Goal: Task Accomplishment & Management: Use online tool/utility

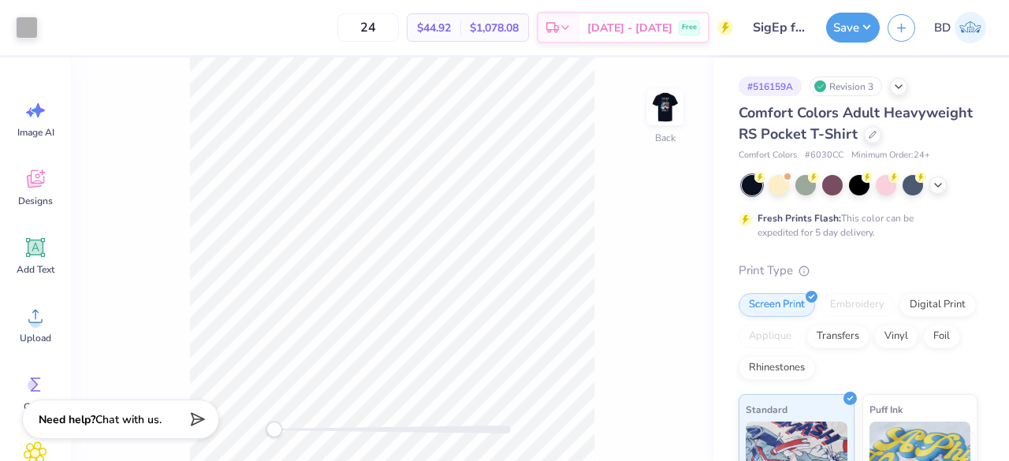
click at [673, 123] on img at bounding box center [665, 107] width 32 height 32
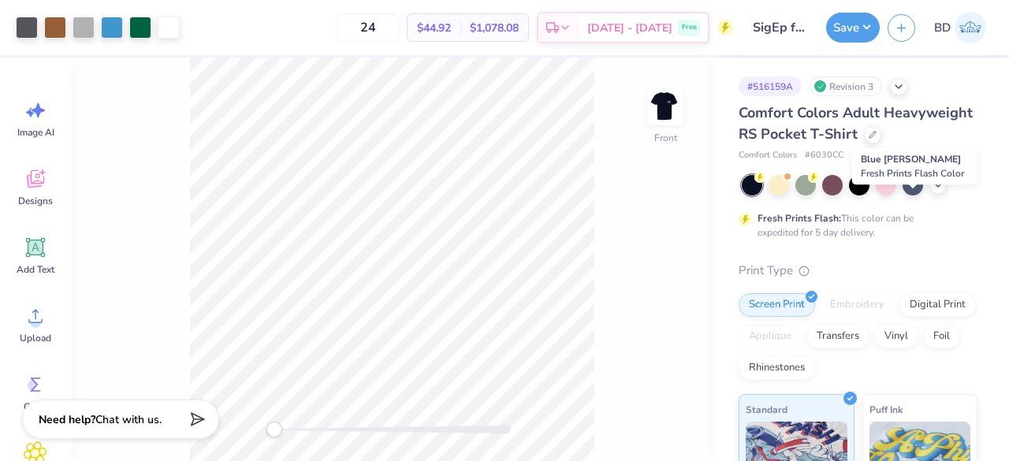
click at [913, 195] on div at bounding box center [912, 185] width 20 height 20
click at [939, 192] on icon at bounding box center [938, 185] width 13 height 13
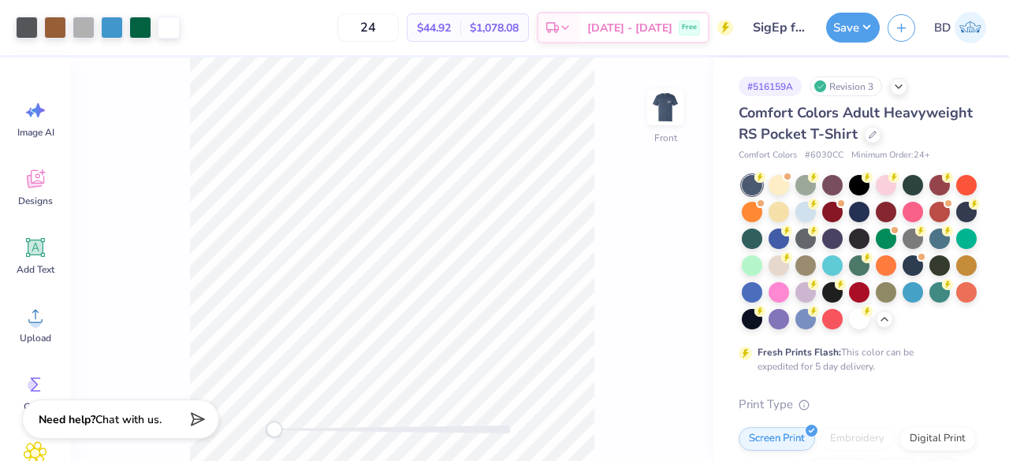
click at [869, 222] on div at bounding box center [859, 212] width 20 height 20
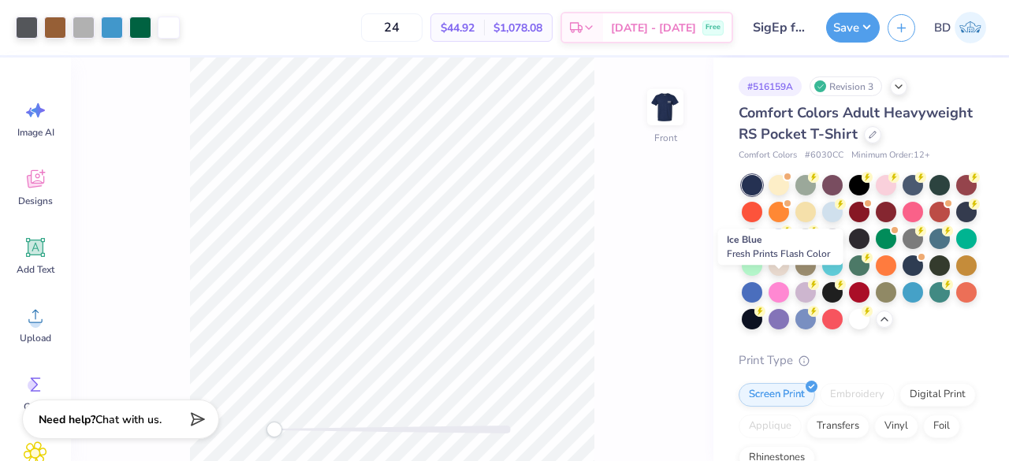
click at [929, 249] on div at bounding box center [939, 239] width 20 height 20
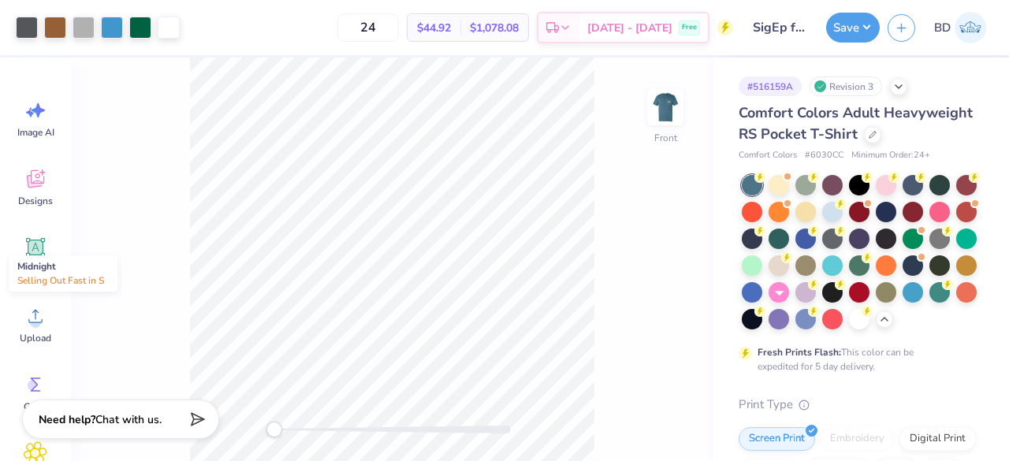
click at [902, 276] on div at bounding box center [912, 265] width 20 height 20
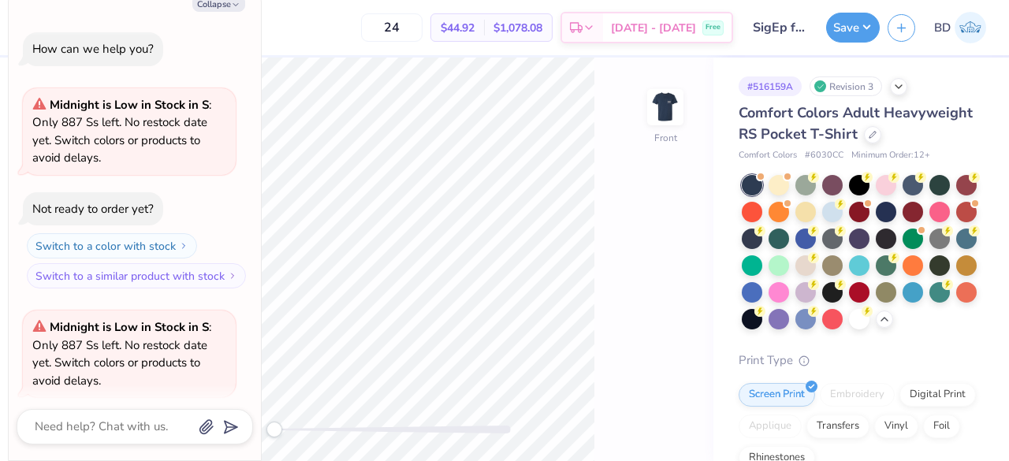
scroll to position [121, 0]
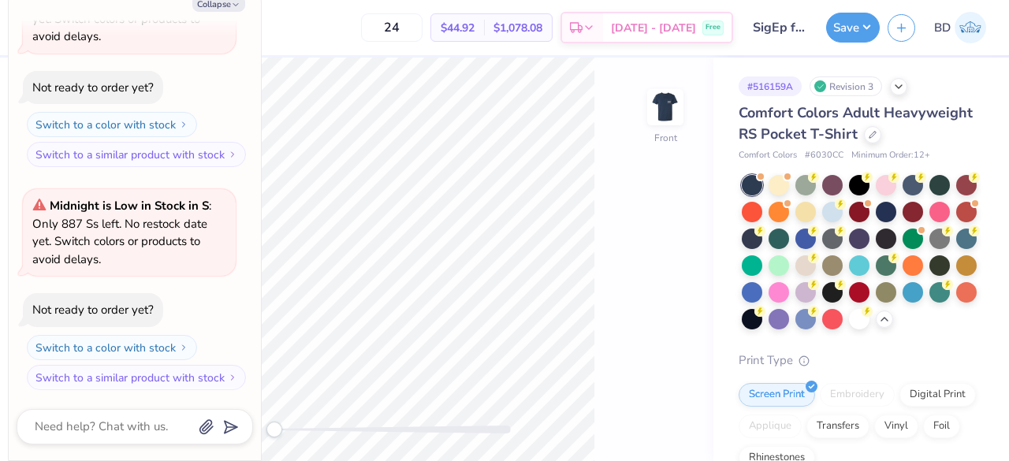
click at [212, 2] on button "Collapse" at bounding box center [218, 3] width 53 height 17
type textarea "x"
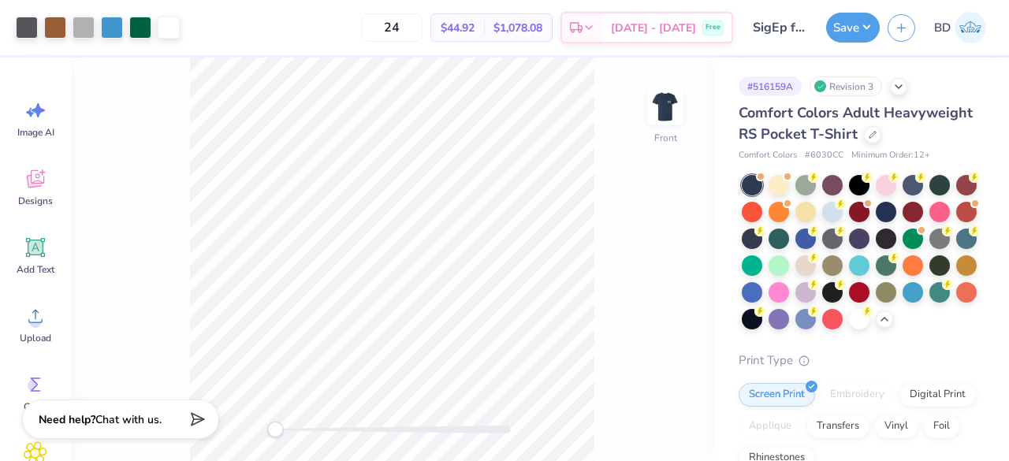
click at [910, 195] on div at bounding box center [912, 185] width 20 height 20
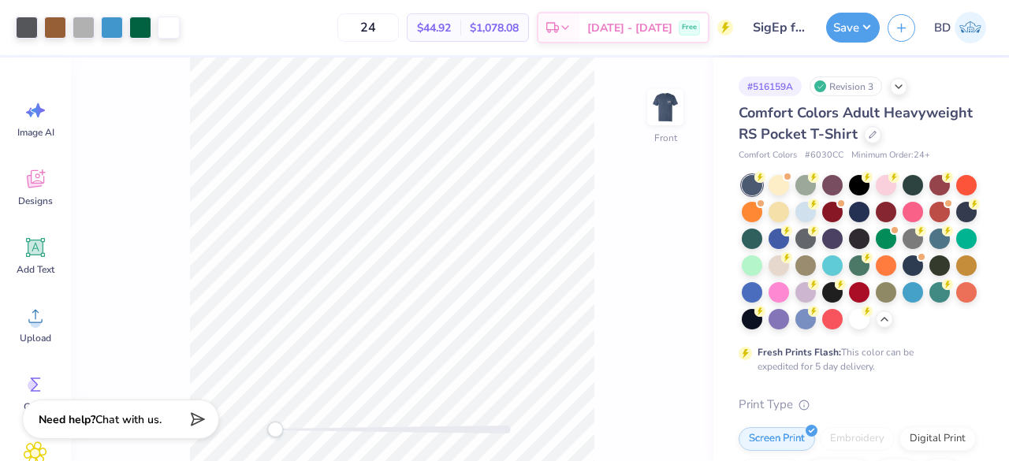
click at [676, 122] on img at bounding box center [665, 107] width 32 height 32
click at [853, 32] on button "Save" at bounding box center [853, 28] width 54 height 30
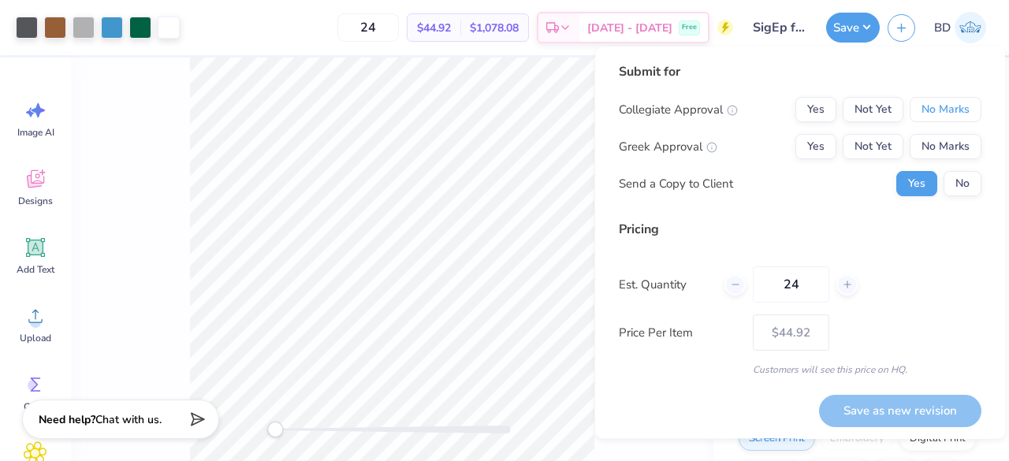
click at [935, 108] on button "No Marks" at bounding box center [945, 109] width 72 height 25
click at [815, 283] on input "24" at bounding box center [791, 284] width 76 height 36
type input "2"
type input "0"
type input "050"
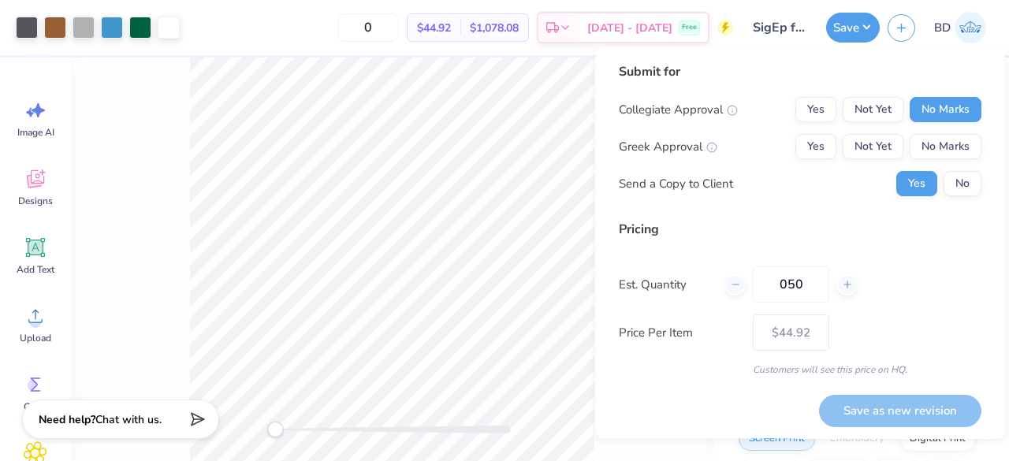
type input "50"
type input "$32.86"
type input "0"
type input "050"
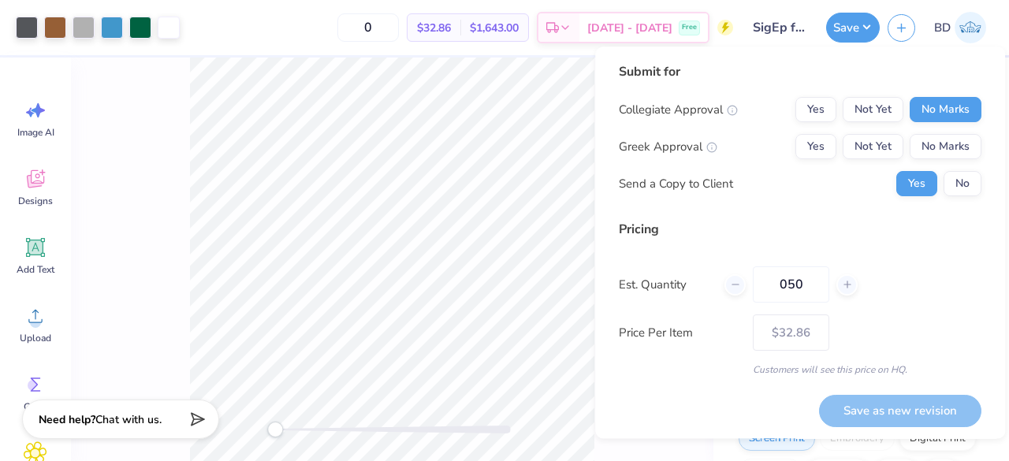
type input "50"
type input "$32.86"
type input "0"
type input "050"
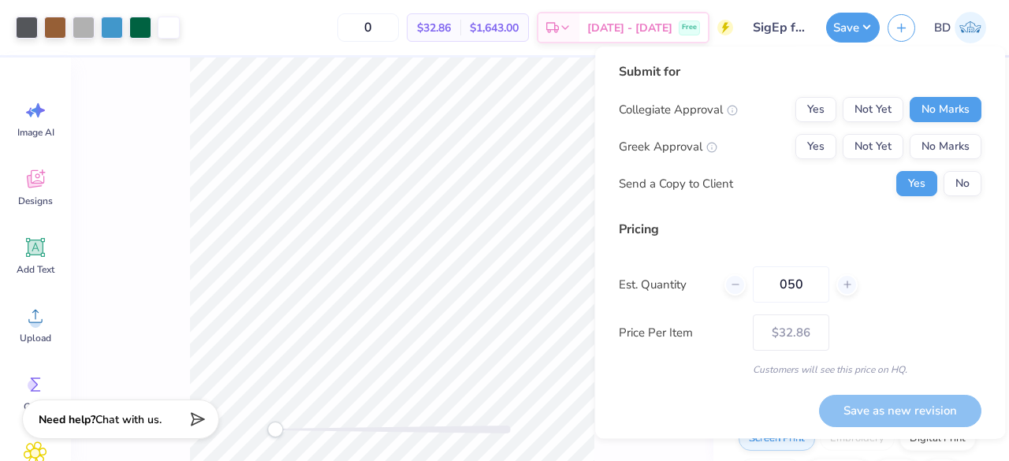
type input "50"
type input "$32.86"
type input "050"
click at [911, 289] on div "Est. Quantity 050" at bounding box center [800, 284] width 363 height 36
click at [944, 154] on button "No Marks" at bounding box center [945, 146] width 72 height 25
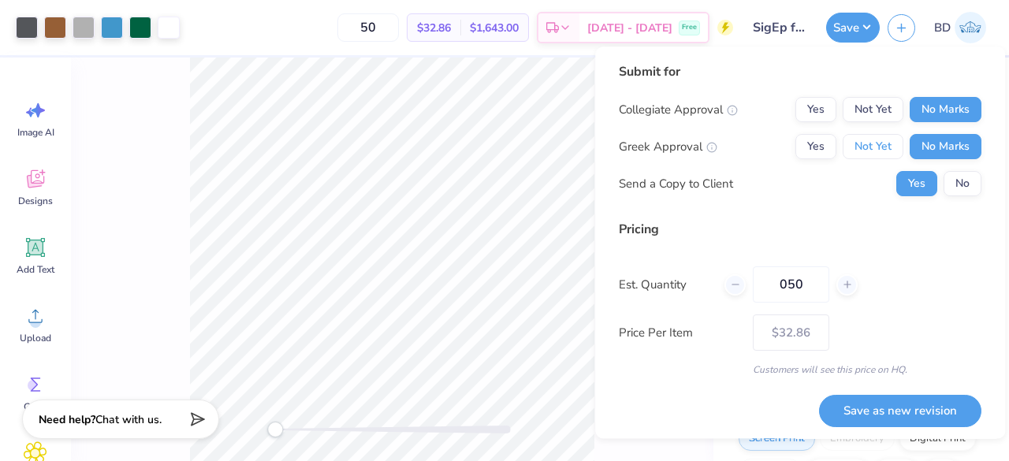
click at [872, 148] on button "Not Yet" at bounding box center [872, 146] width 61 height 25
click at [951, 193] on button "No" at bounding box center [962, 183] width 38 height 25
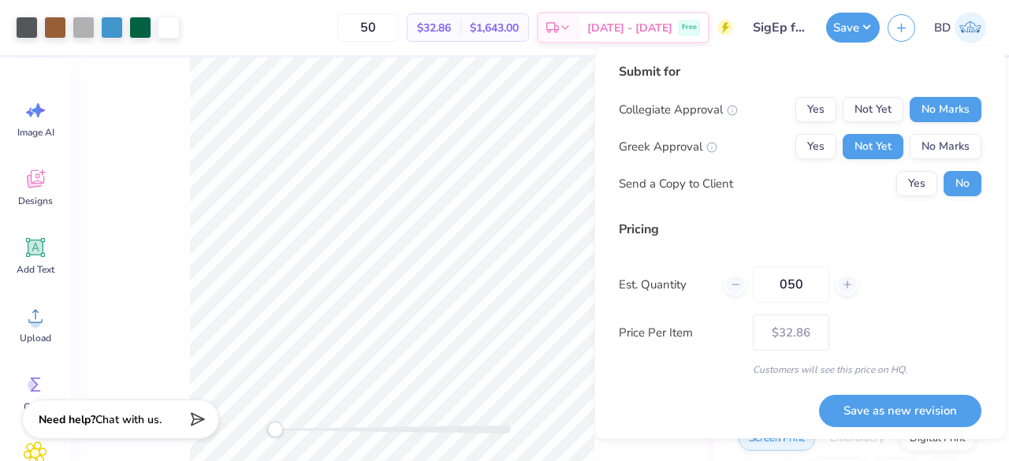
click at [862, 417] on button "Save as new revision" at bounding box center [900, 411] width 162 height 32
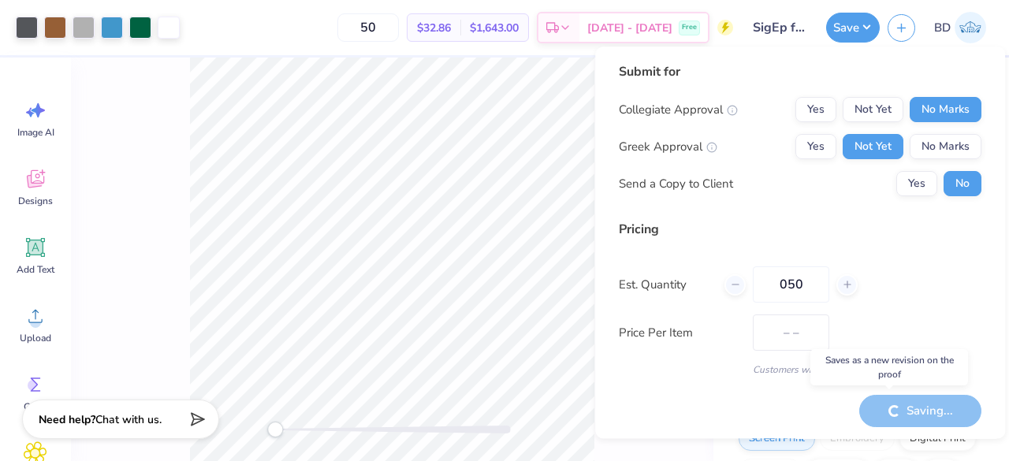
type input "$32.86"
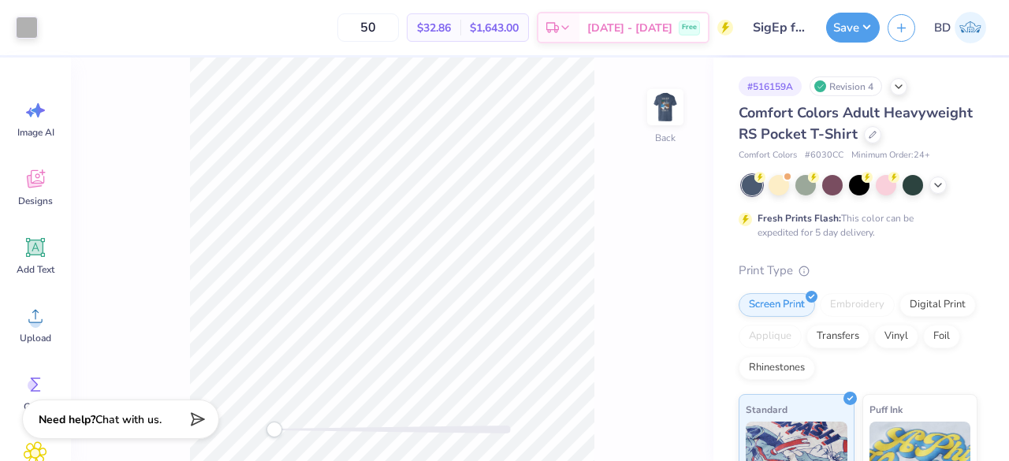
click at [672, 123] on img at bounding box center [665, 107] width 32 height 32
click at [943, 192] on icon at bounding box center [938, 185] width 13 height 13
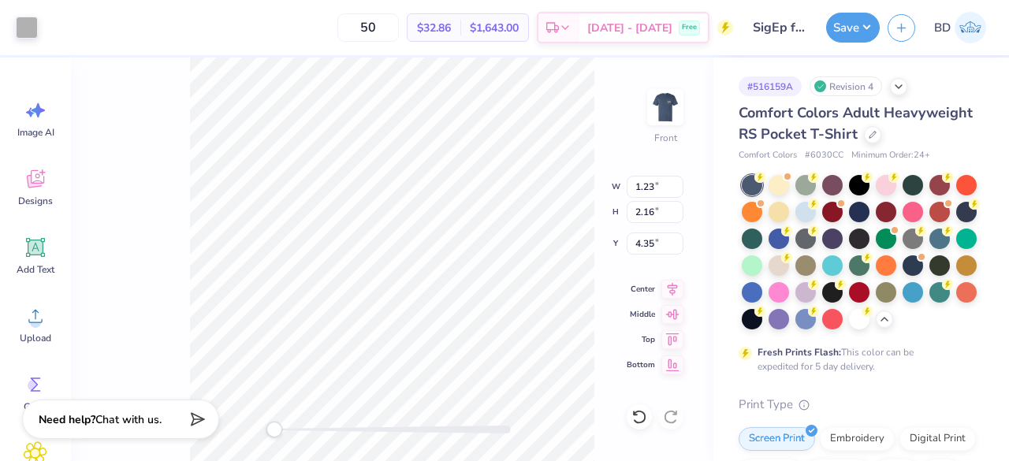
type input "1.23"
type input "2.16"
click at [28, 21] on div at bounding box center [27, 28] width 22 height 22
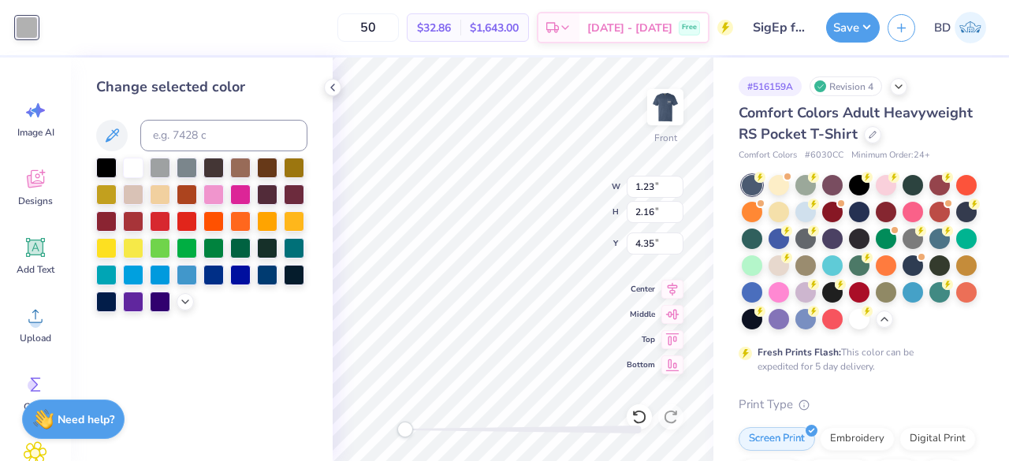
click at [266, 279] on div at bounding box center [267, 275] width 20 height 20
click at [265, 276] on div at bounding box center [267, 275] width 20 height 20
click at [902, 249] on div at bounding box center [912, 239] width 20 height 20
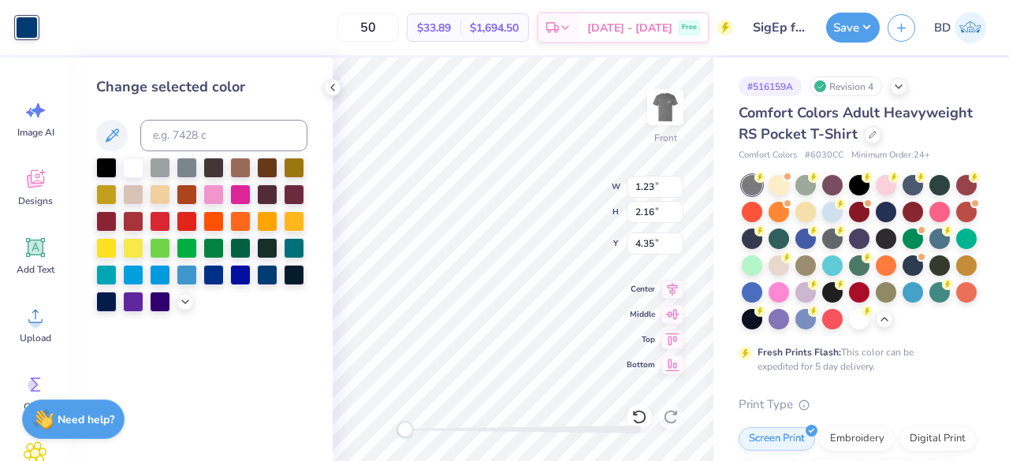
click at [842, 249] on div at bounding box center [832, 239] width 20 height 20
click at [111, 299] on div at bounding box center [106, 302] width 20 height 20
click at [110, 306] on div at bounding box center [106, 302] width 20 height 20
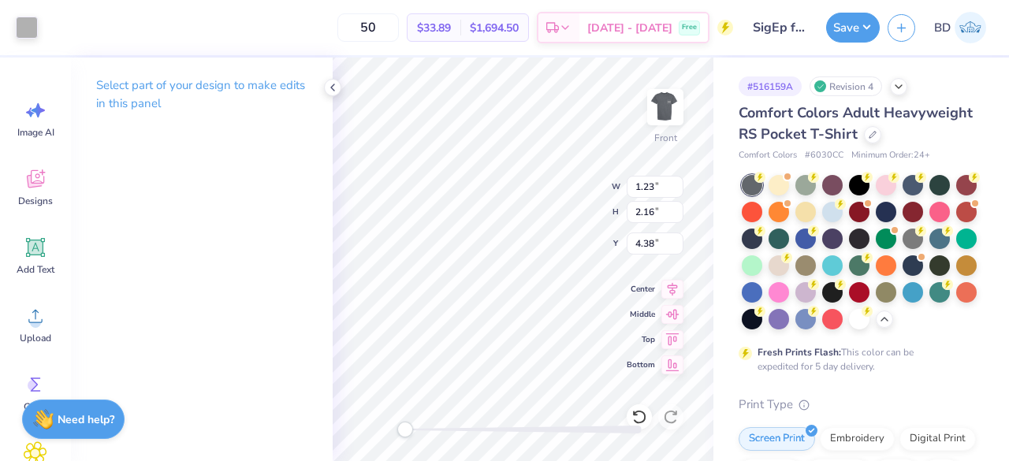
type input "0.85"
type input "1.97"
type input "4.38"
click at [35, 35] on div at bounding box center [27, 28] width 22 height 22
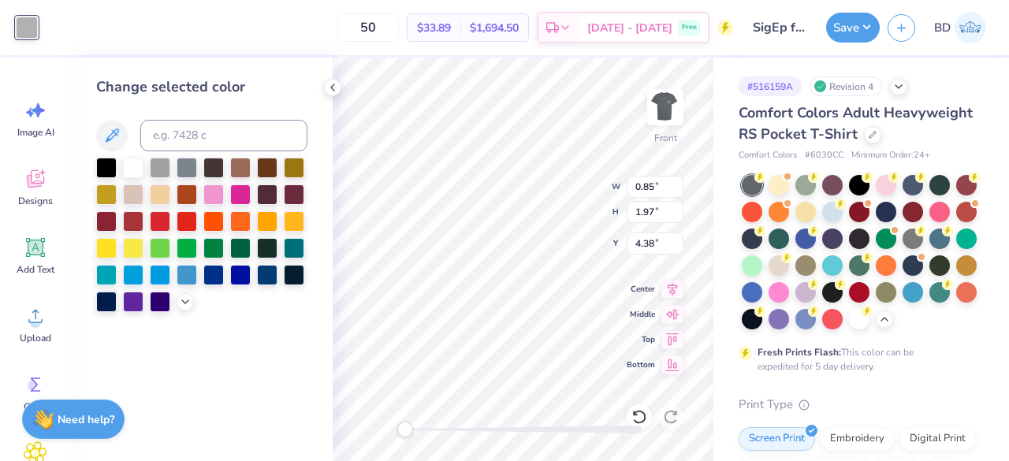
click at [104, 300] on div at bounding box center [106, 302] width 20 height 20
click at [105, 306] on div at bounding box center [106, 302] width 20 height 20
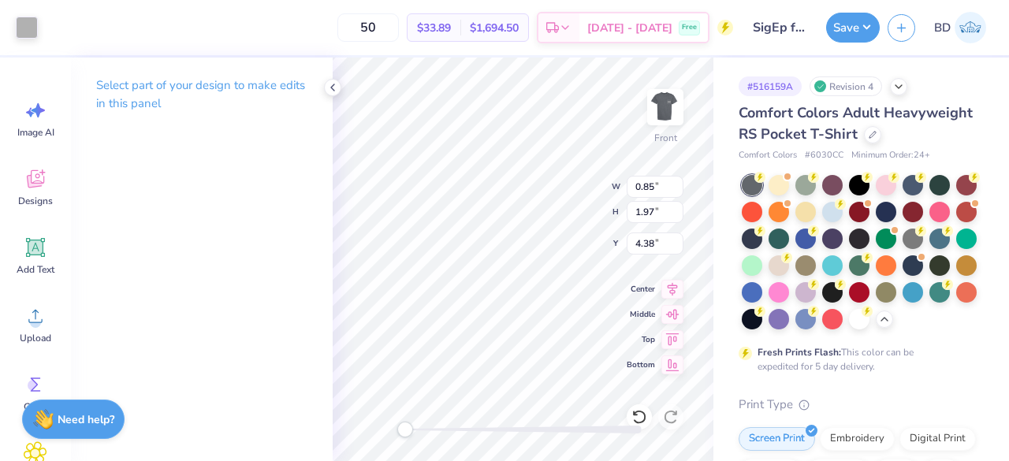
type input "1.37"
type input "1.96"
type input "4.35"
click at [19, 26] on div at bounding box center [27, 28] width 22 height 22
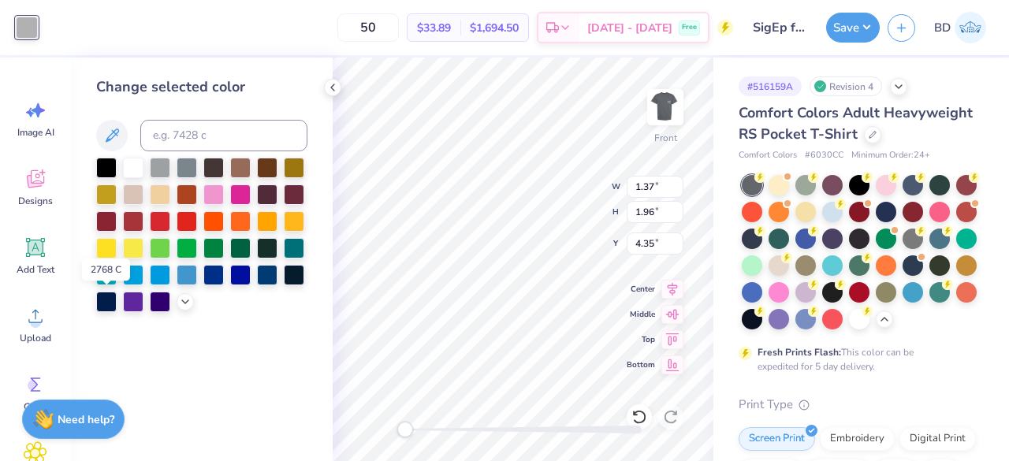
click at [110, 299] on div at bounding box center [106, 302] width 20 height 20
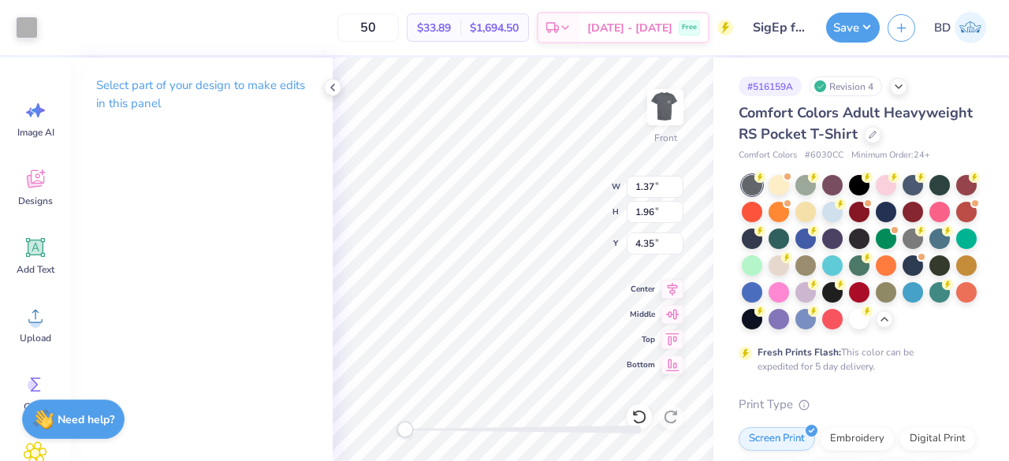
type input "1.95"
type input "4.38"
click at [35, 30] on div at bounding box center [27, 28] width 22 height 22
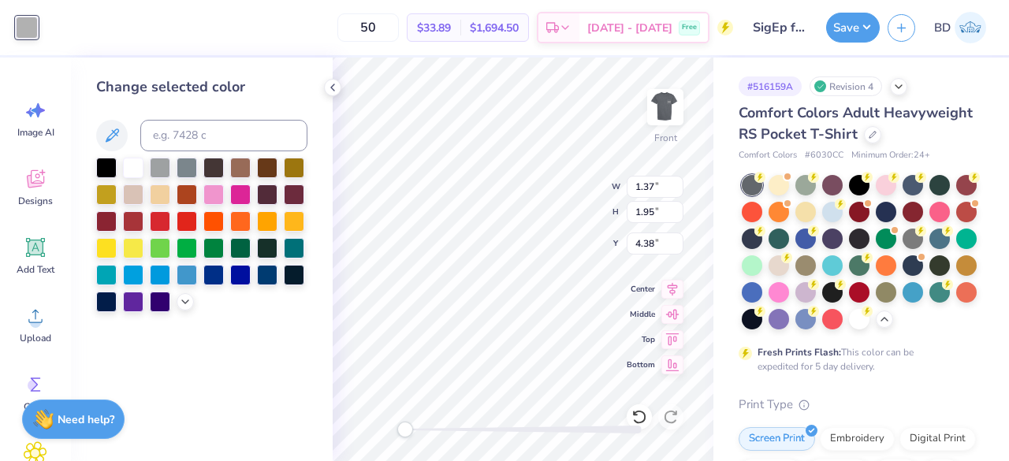
click at [102, 305] on div at bounding box center [106, 302] width 20 height 20
type input "1.42"
type input "2.02"
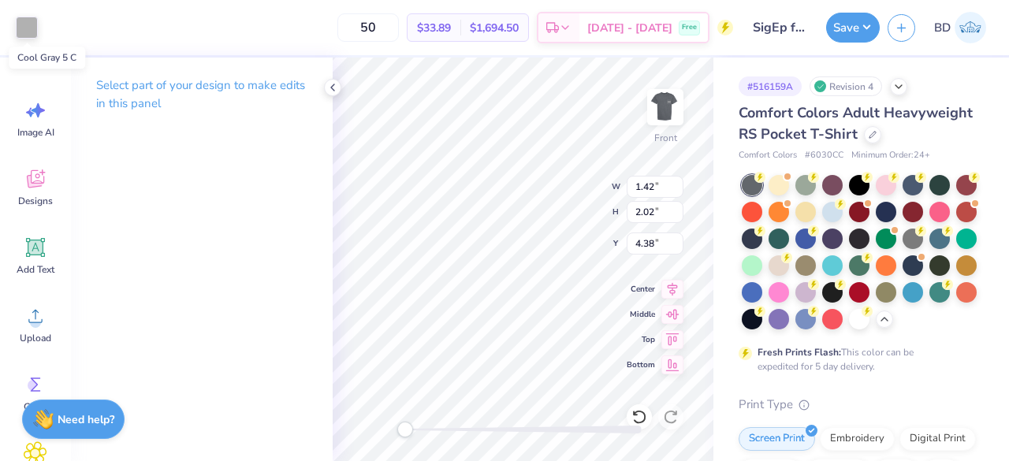
click at [30, 32] on div at bounding box center [27, 28] width 22 height 22
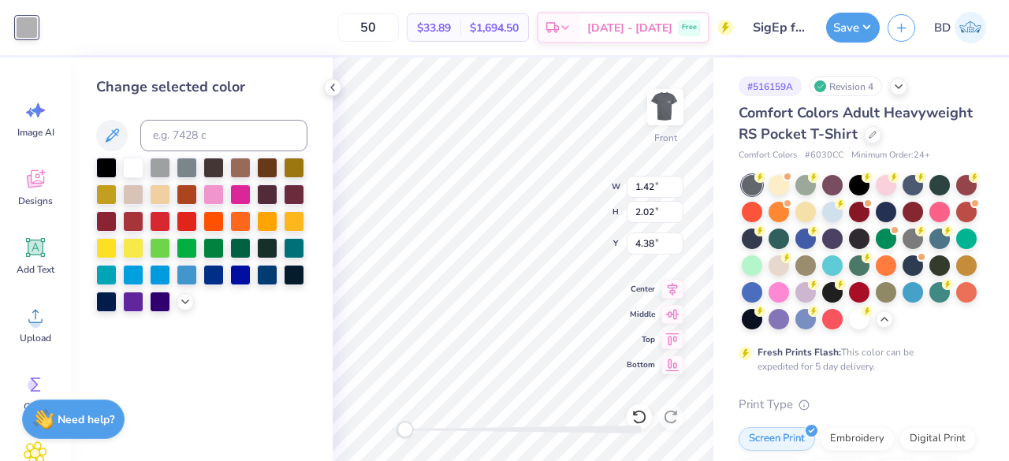
click at [106, 303] on div at bounding box center [106, 302] width 20 height 20
type input "0.45"
type input "1.15"
type input "17.18"
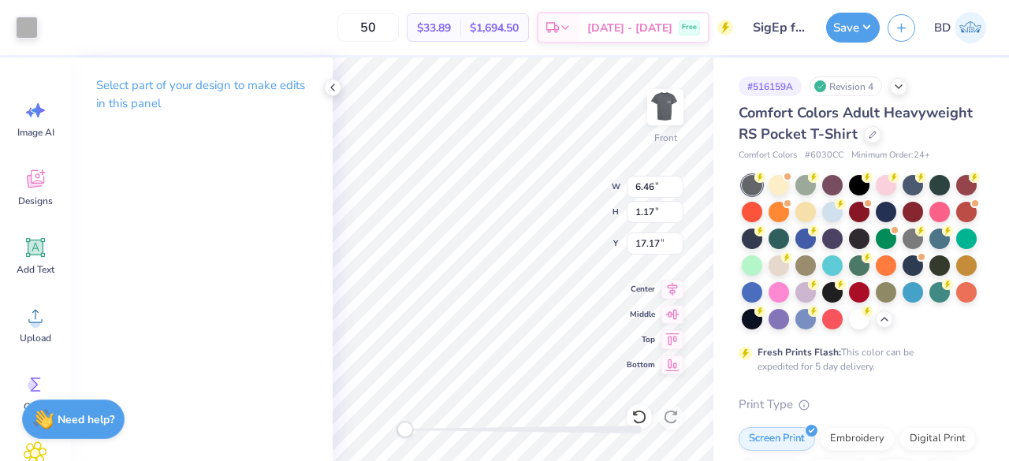
click at [32, 28] on div at bounding box center [27, 28] width 22 height 22
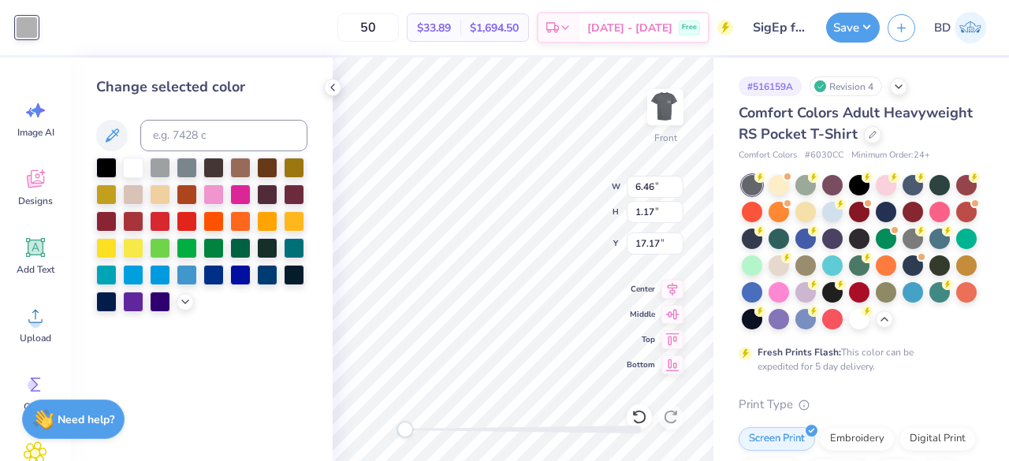
click at [106, 302] on div at bounding box center [106, 302] width 20 height 20
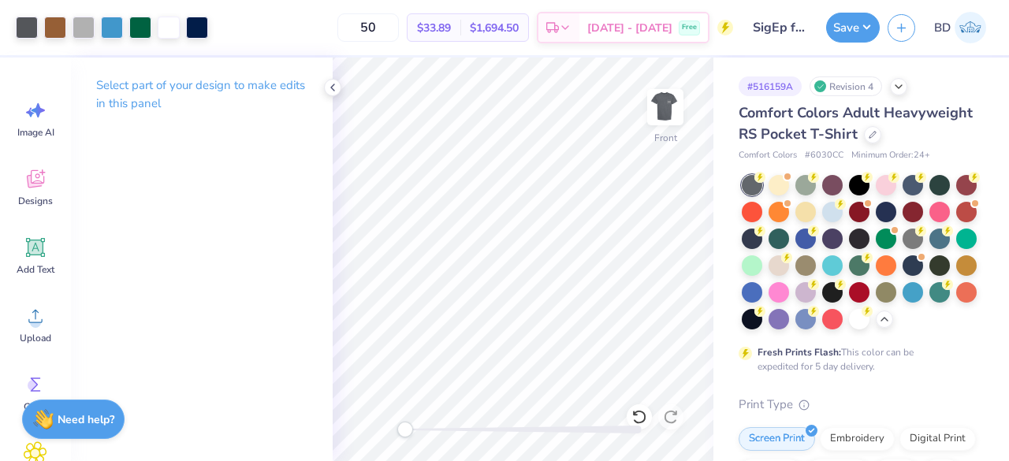
click at [334, 86] on icon at bounding box center [332, 87] width 13 height 13
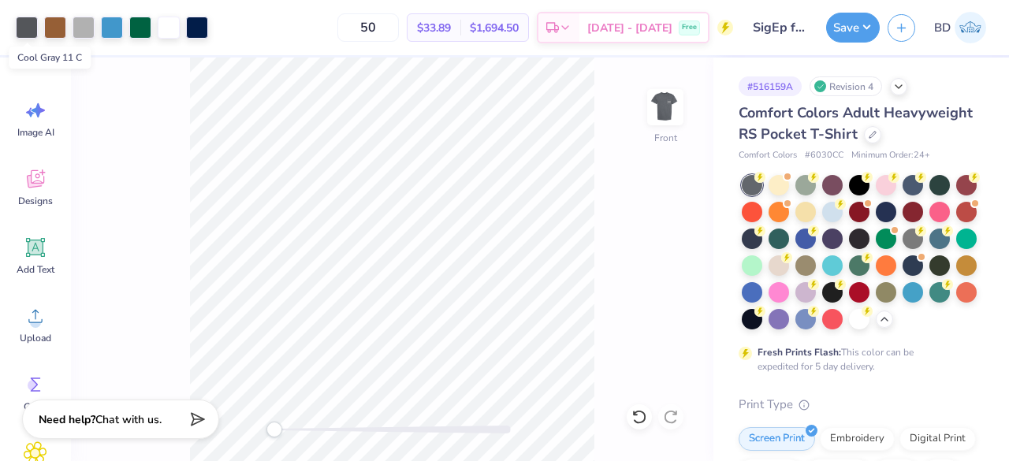
click at [28, 31] on div at bounding box center [27, 28] width 22 height 22
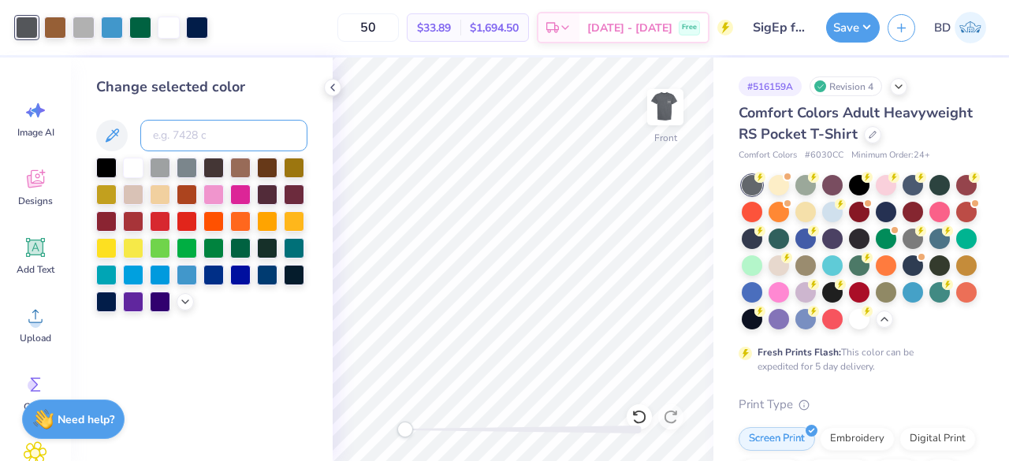
click at [189, 125] on input at bounding box center [223, 136] width 167 height 32
type input "cool gray 5"
click at [668, 114] on img at bounding box center [665, 107] width 32 height 32
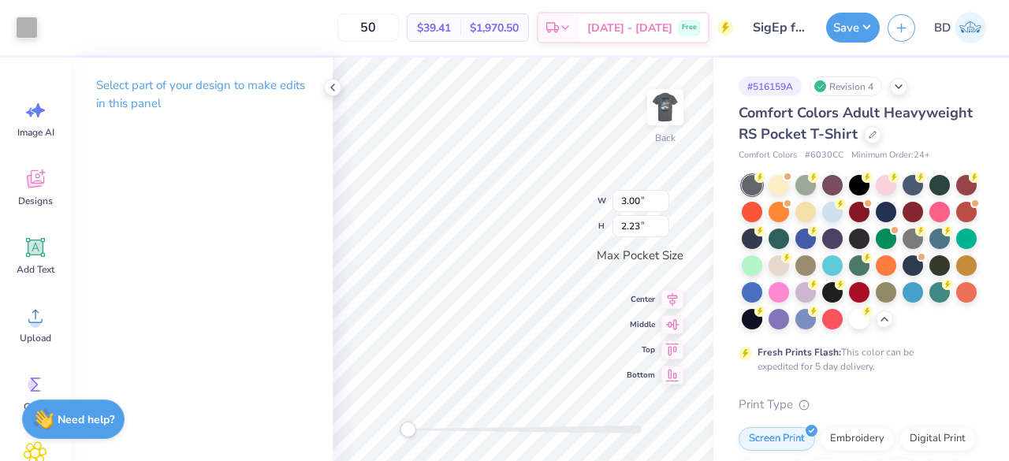
click at [28, 26] on div at bounding box center [27, 28] width 22 height 22
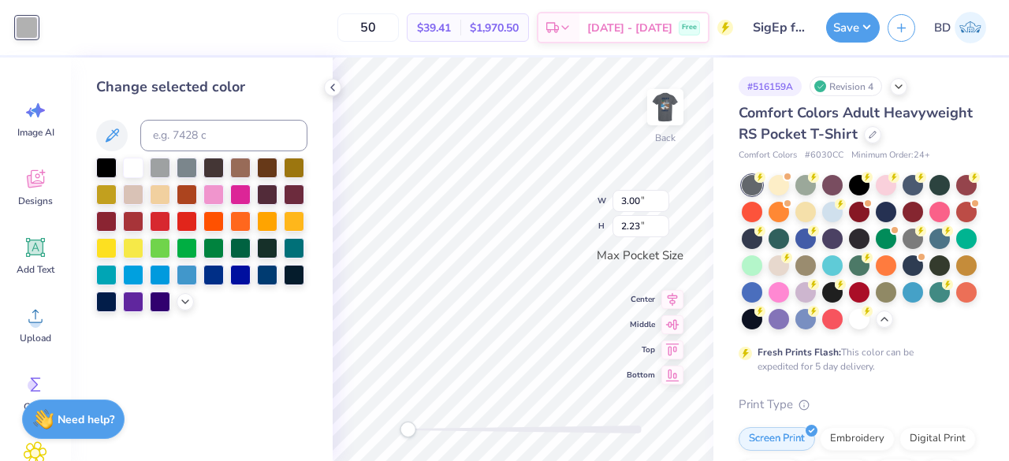
click at [113, 296] on div at bounding box center [106, 302] width 20 height 20
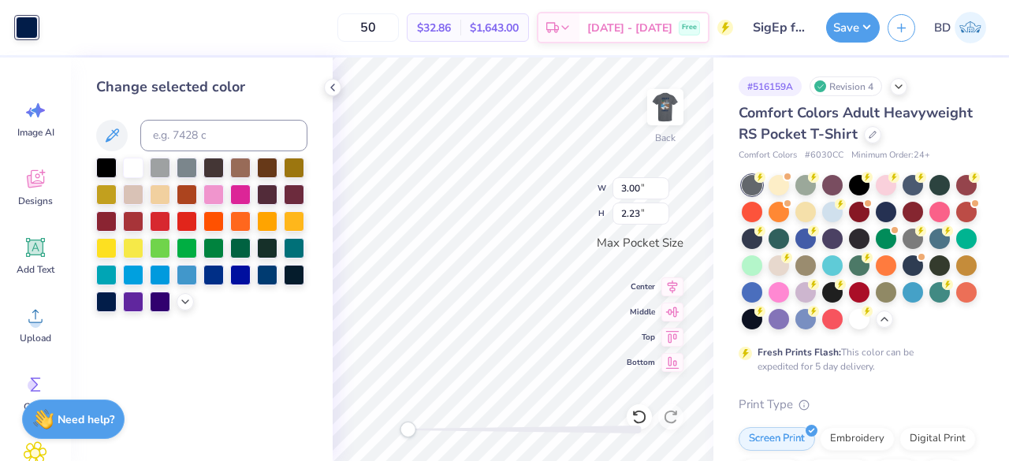
click at [675, 110] on img at bounding box center [665, 107] width 32 height 32
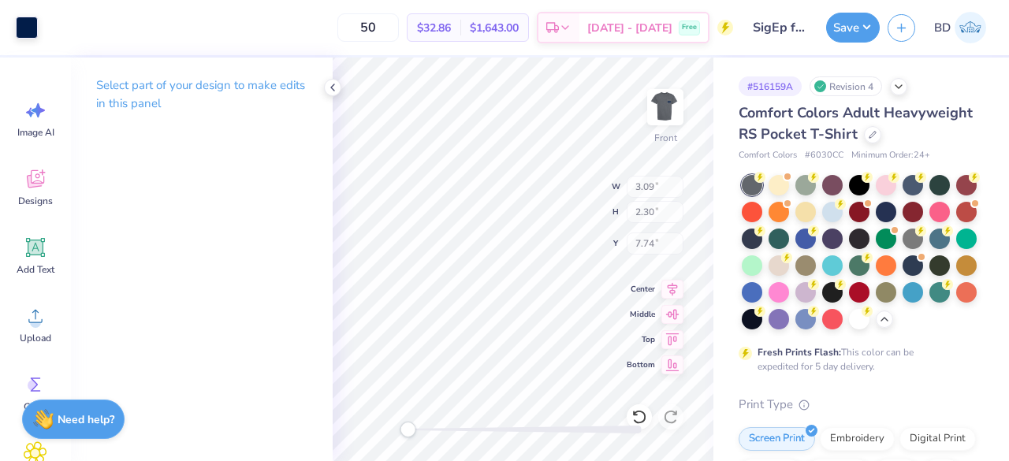
type input "3.09"
type input "2.30"
click at [333, 91] on polyline at bounding box center [332, 87] width 3 height 6
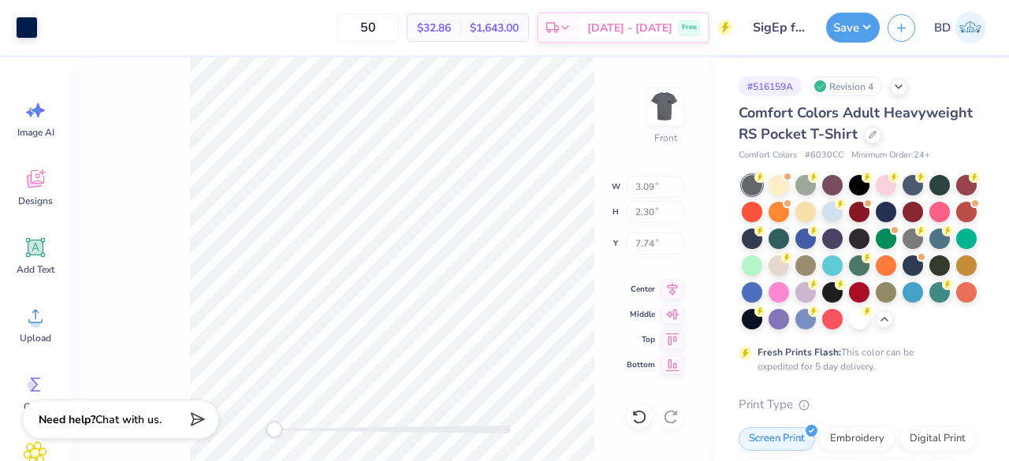
type input "2.18"
type input "1.20"
type input "9.91"
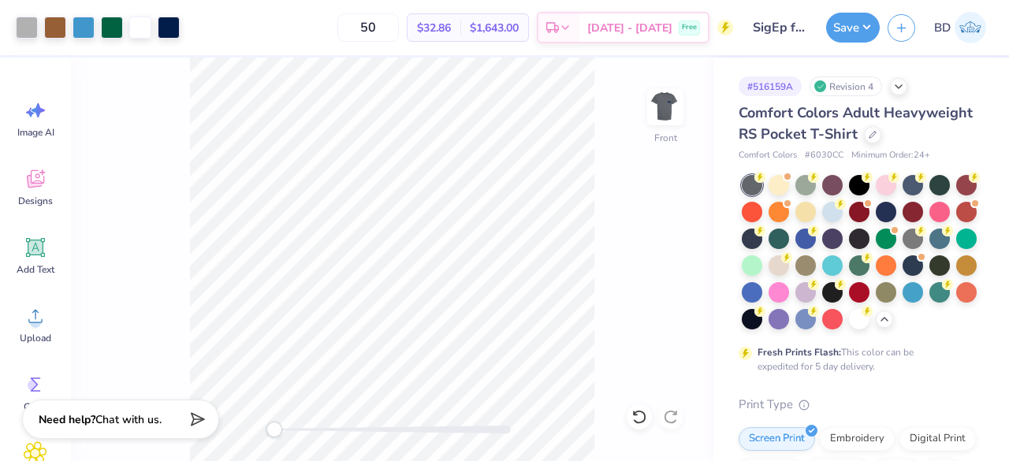
click at [30, 28] on div at bounding box center [27, 28] width 22 height 22
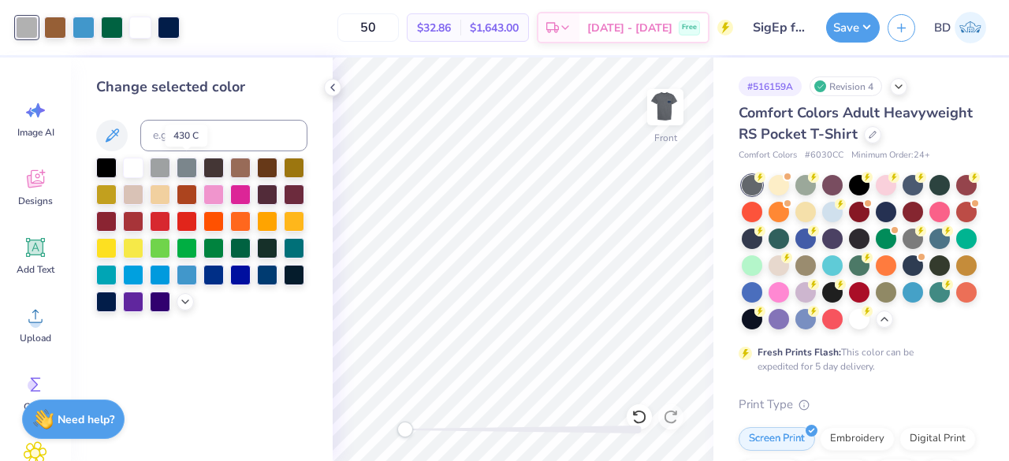
click at [190, 165] on div at bounding box center [187, 168] width 20 height 20
click at [329, 86] on icon at bounding box center [332, 87] width 13 height 13
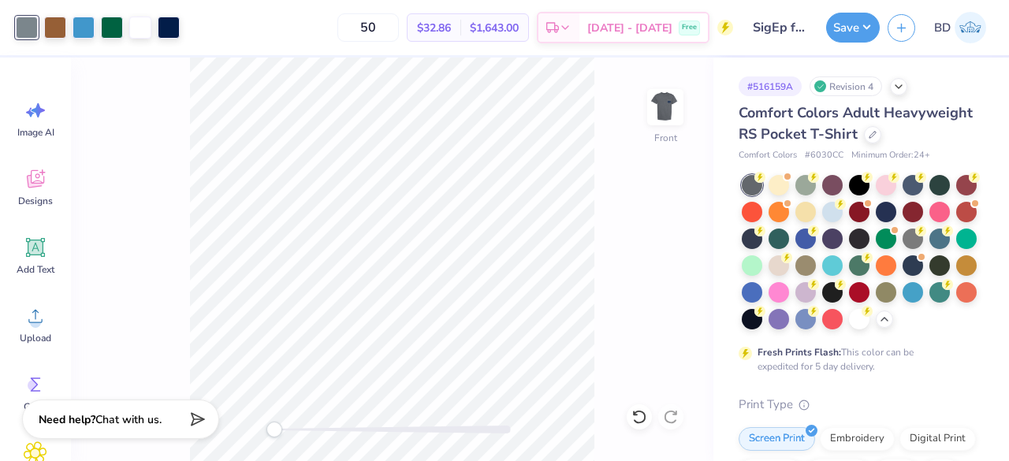
click at [680, 115] on img at bounding box center [665, 107] width 32 height 32
click at [666, 123] on img at bounding box center [665, 107] width 32 height 32
click at [639, 422] on icon at bounding box center [639, 417] width 16 height 16
click at [649, 425] on div "Front" at bounding box center [392, 260] width 642 height 404
click at [642, 414] on icon at bounding box center [639, 417] width 16 height 16
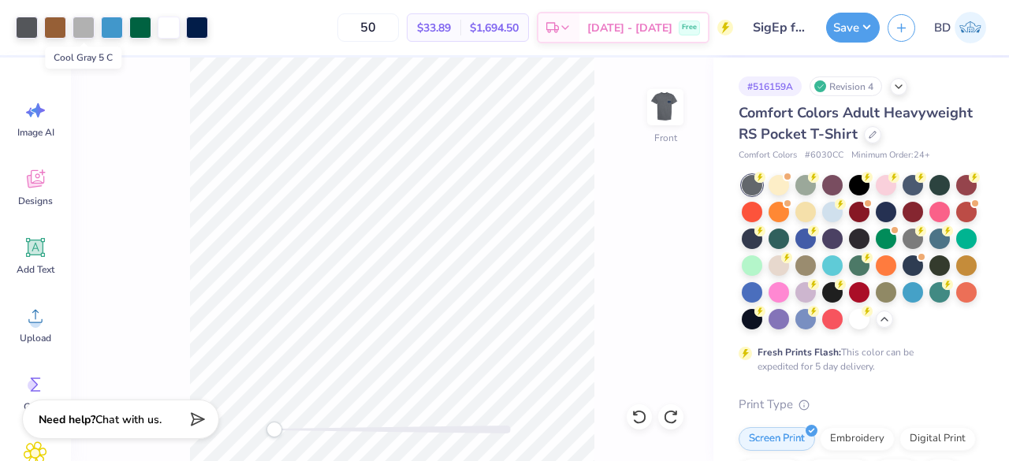
click at [82, 29] on div at bounding box center [84, 28] width 22 height 22
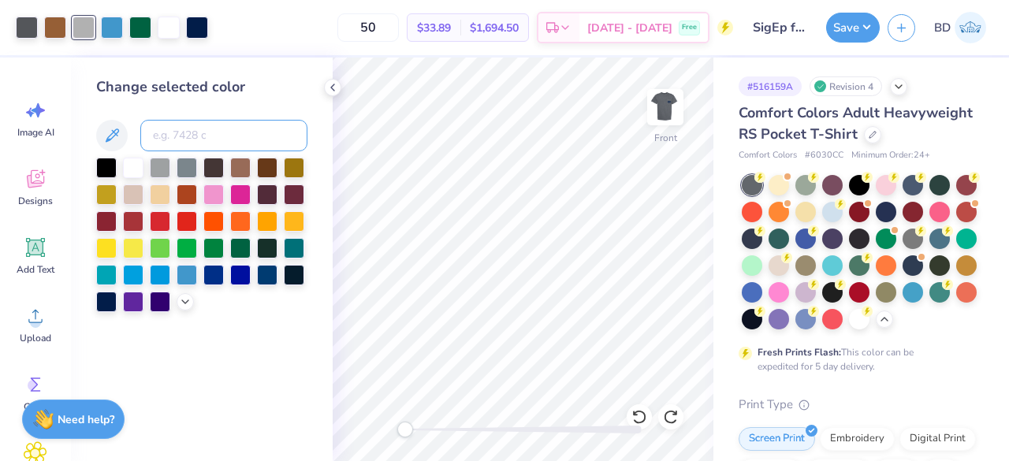
click at [163, 141] on input at bounding box center [223, 136] width 167 height 32
type input "cool gray 11"
click at [334, 89] on icon at bounding box center [332, 87] width 13 height 13
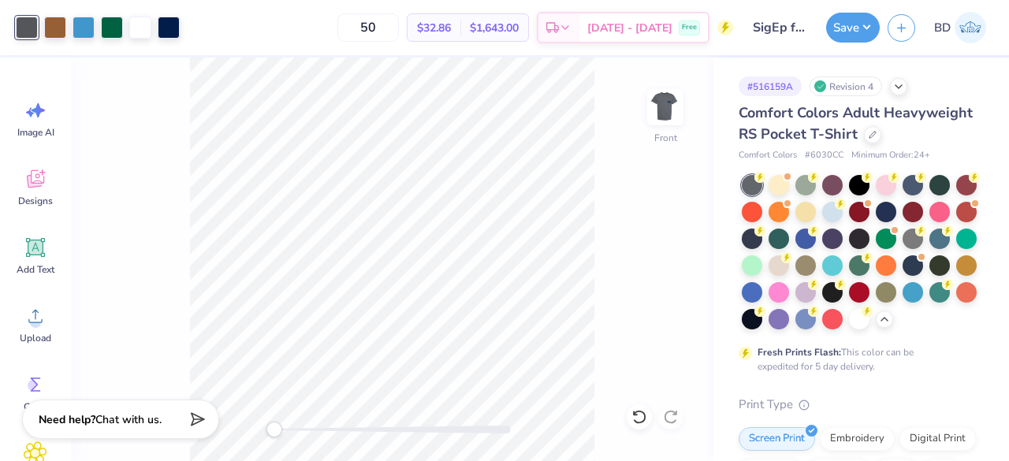
click at [675, 99] on img at bounding box center [665, 107] width 32 height 32
click at [645, 417] on icon at bounding box center [639, 417] width 16 height 16
click at [846, 23] on button "Save" at bounding box center [853, 28] width 54 height 30
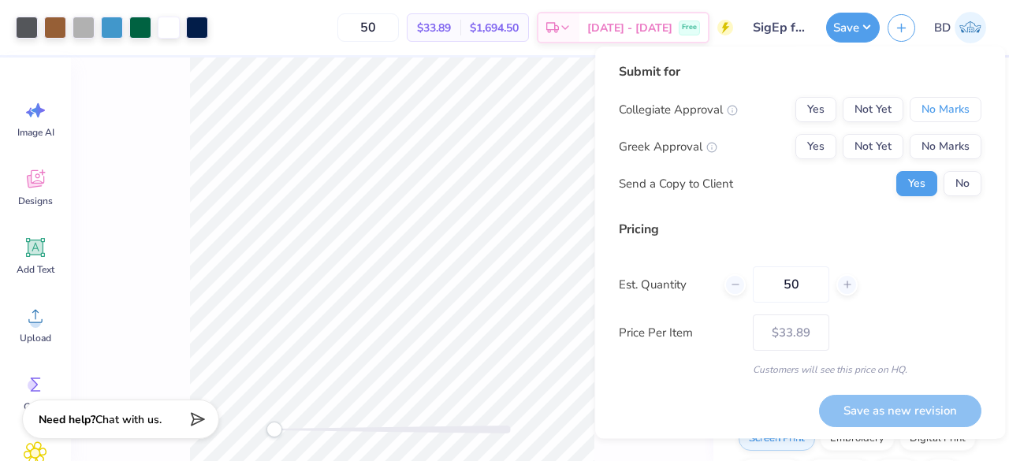
click at [924, 108] on button "No Marks" at bounding box center [945, 109] width 72 height 25
click at [878, 148] on button "Not Yet" at bounding box center [872, 146] width 61 height 25
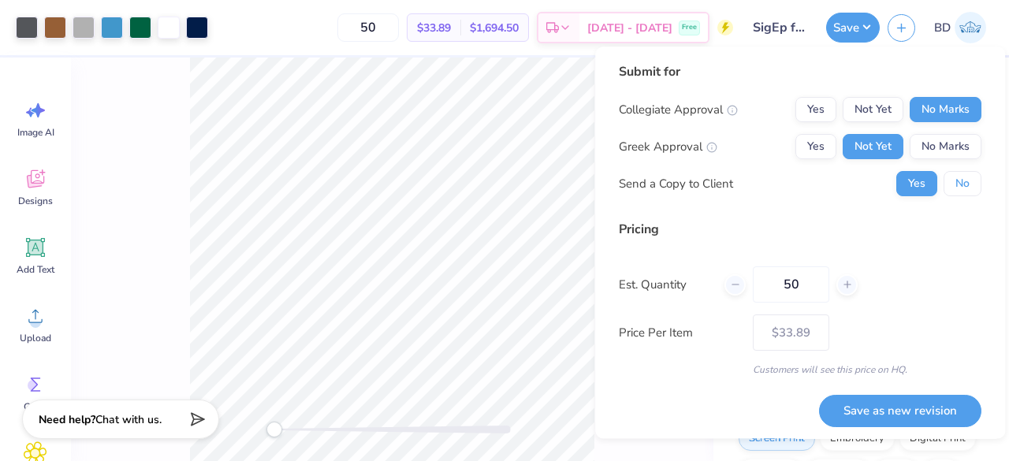
click at [963, 192] on button "No" at bounding box center [962, 183] width 38 height 25
click at [919, 406] on button "Save as new revision" at bounding box center [900, 411] width 162 height 32
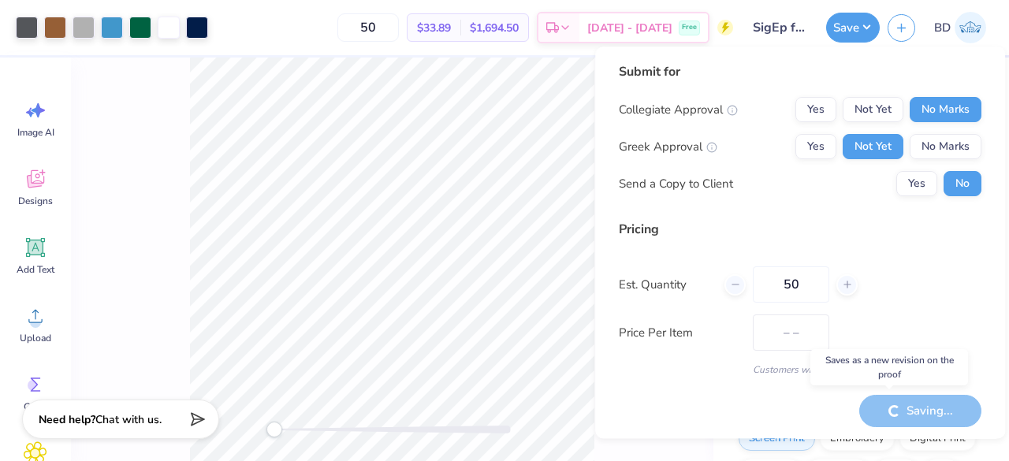
type input "$33.89"
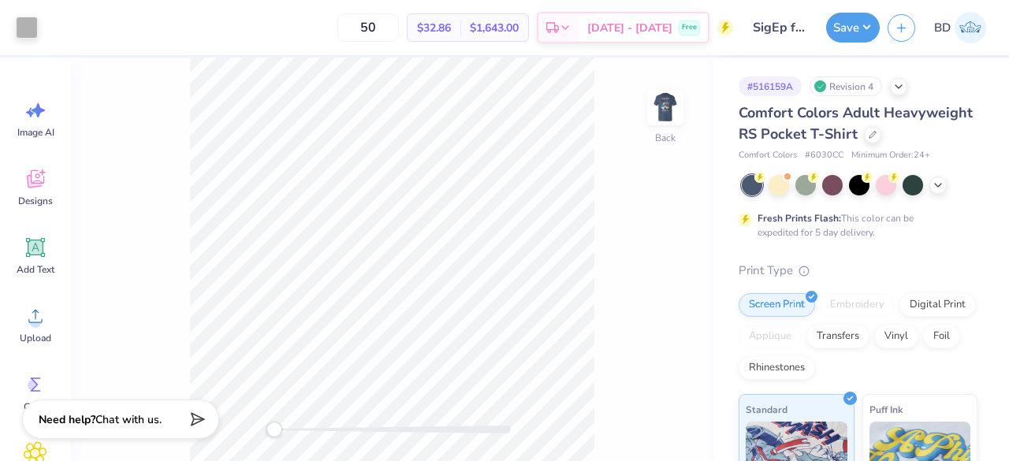
click at [663, 117] on img at bounding box center [665, 107] width 32 height 32
click at [61, 21] on div at bounding box center [55, 28] width 22 height 22
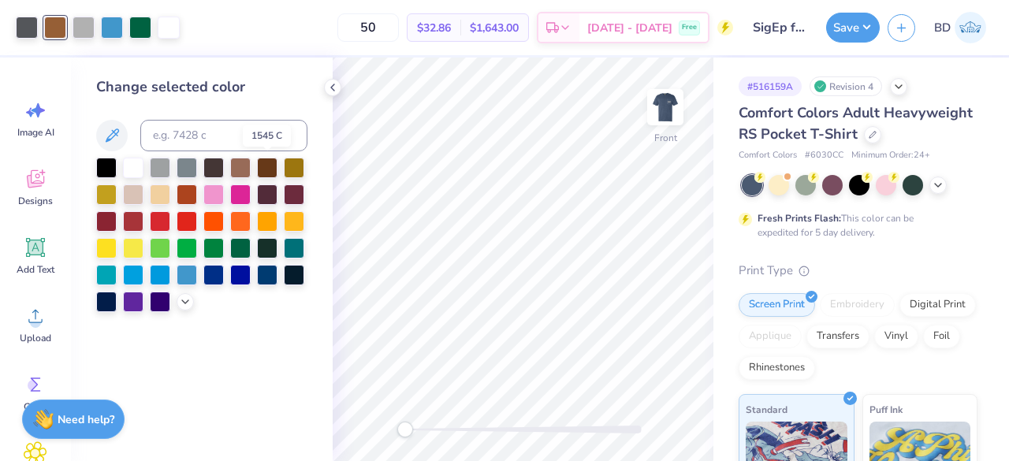
click at [270, 168] on div at bounding box center [267, 168] width 20 height 20
click at [236, 171] on div at bounding box center [240, 168] width 20 height 20
click at [184, 301] on polyline at bounding box center [185, 301] width 6 height 3
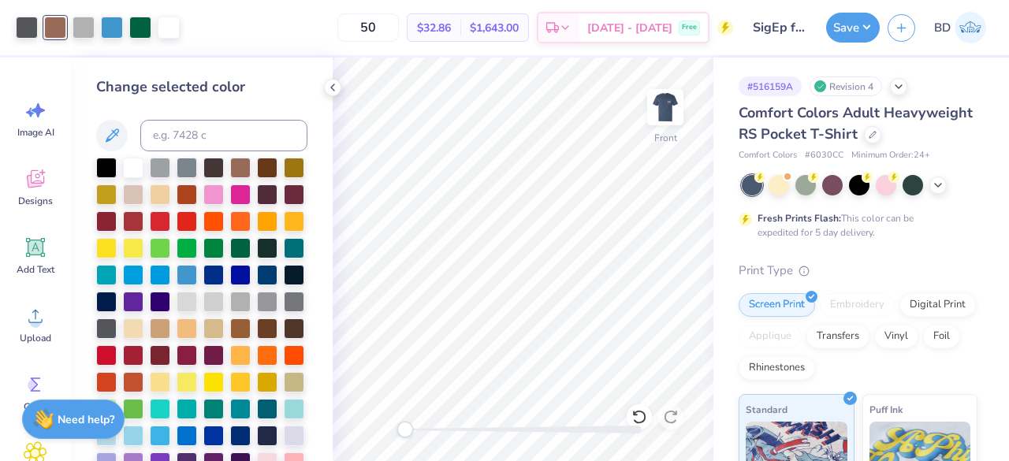
click at [230, 339] on div at bounding box center [240, 328] width 20 height 20
click at [257, 339] on div at bounding box center [267, 328] width 20 height 20
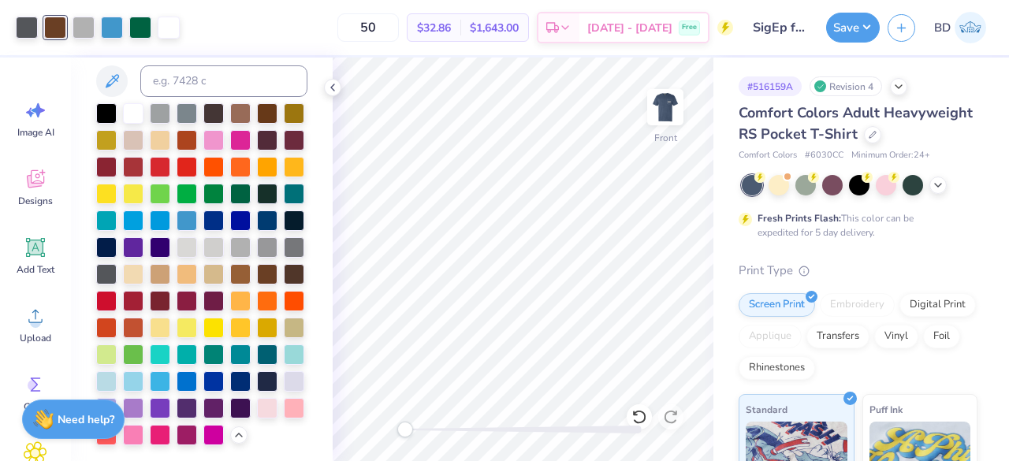
scroll to position [55, 0]
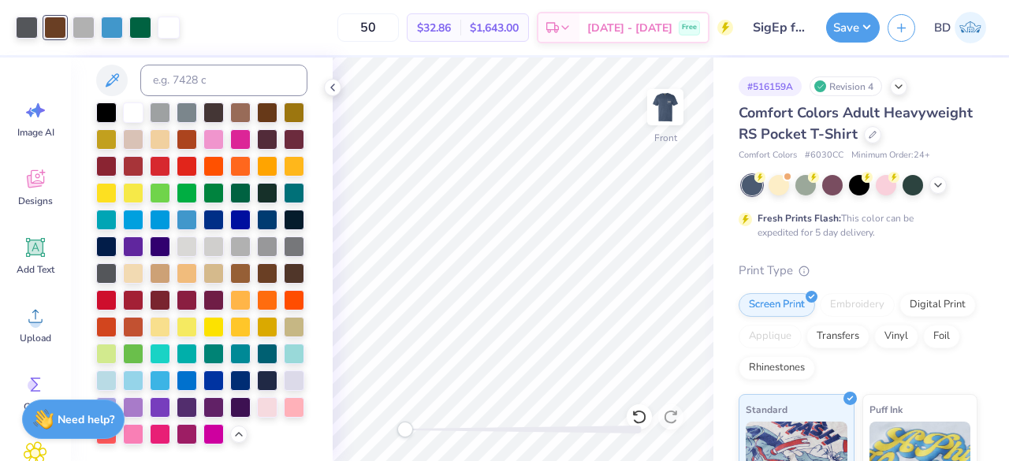
click at [150, 284] on div at bounding box center [160, 273] width 20 height 20
click at [241, 114] on div at bounding box center [240, 112] width 20 height 20
click at [136, 29] on div at bounding box center [140, 28] width 22 height 22
click at [197, 190] on div at bounding box center [187, 193] width 20 height 20
click at [203, 203] on div at bounding box center [213, 193] width 20 height 20
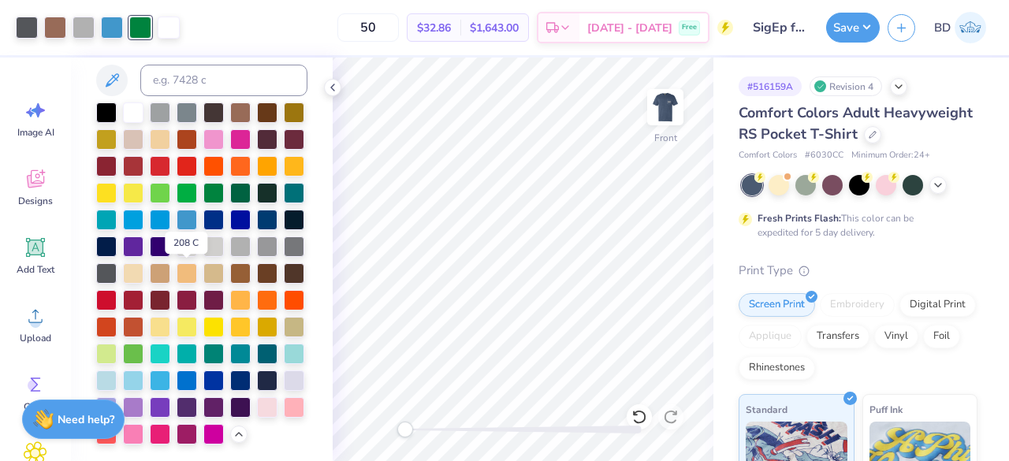
scroll to position [110, 0]
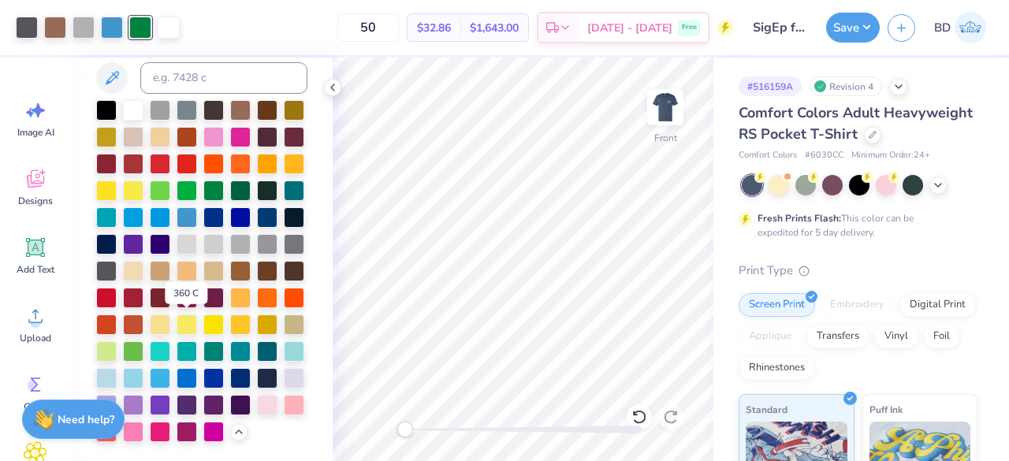
click at [143, 341] on div at bounding box center [133, 351] width 20 height 20
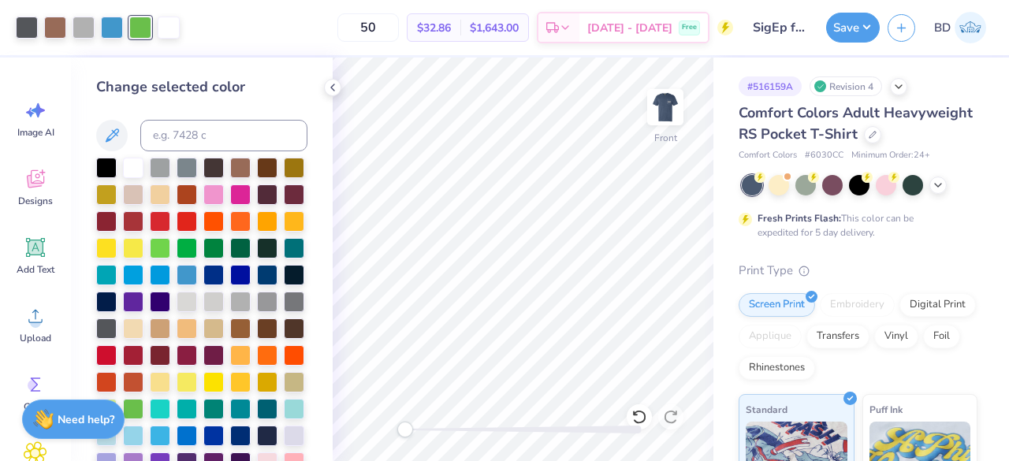
click at [230, 258] on div at bounding box center [240, 248] width 20 height 20
click at [203, 258] on div at bounding box center [213, 248] width 20 height 20
click at [334, 88] on icon at bounding box center [332, 87] width 13 height 13
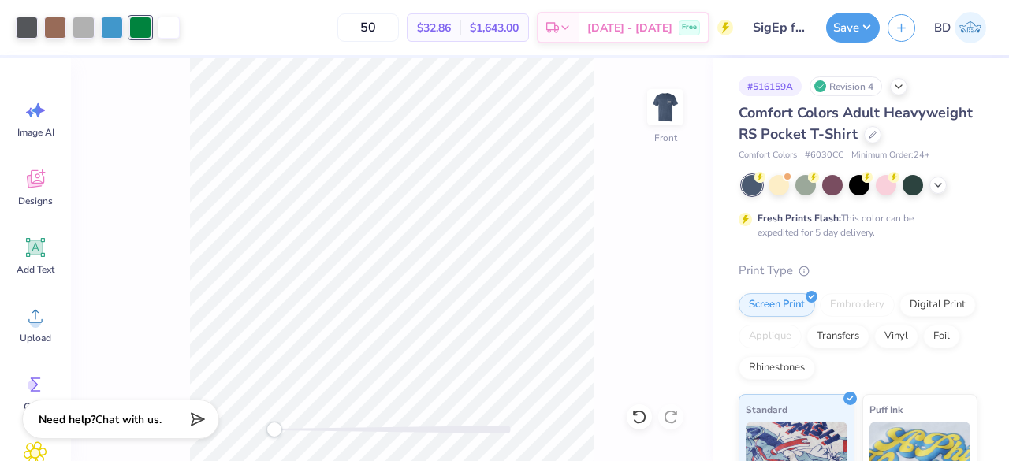
click at [672, 121] on img at bounding box center [665, 107] width 32 height 32
click at [852, 28] on button "Save" at bounding box center [853, 28] width 54 height 30
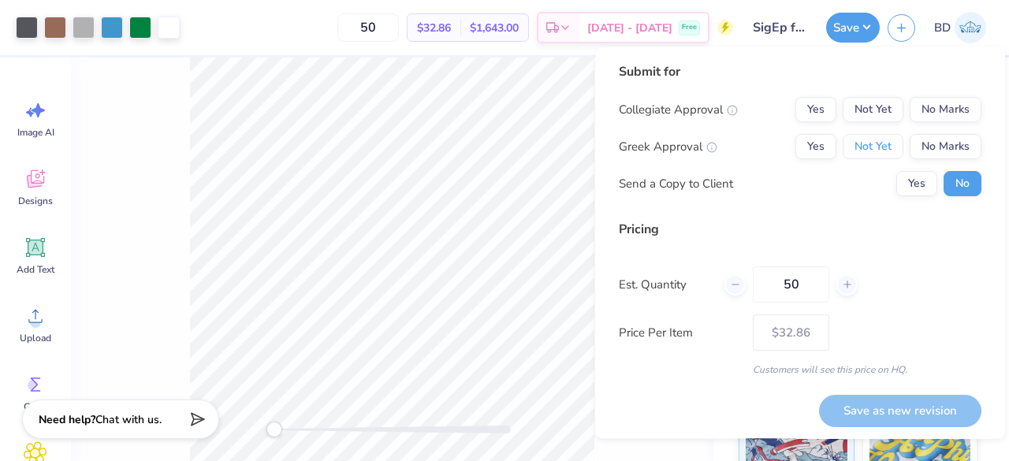
click at [886, 144] on button "Not Yet" at bounding box center [872, 146] width 61 height 25
click at [925, 122] on div "Collegiate Approval Yes Not Yet No Marks Greek Approval Yes Not Yet No Marks Se…" at bounding box center [800, 146] width 363 height 99
click at [938, 103] on button "No Marks" at bounding box center [945, 109] width 72 height 25
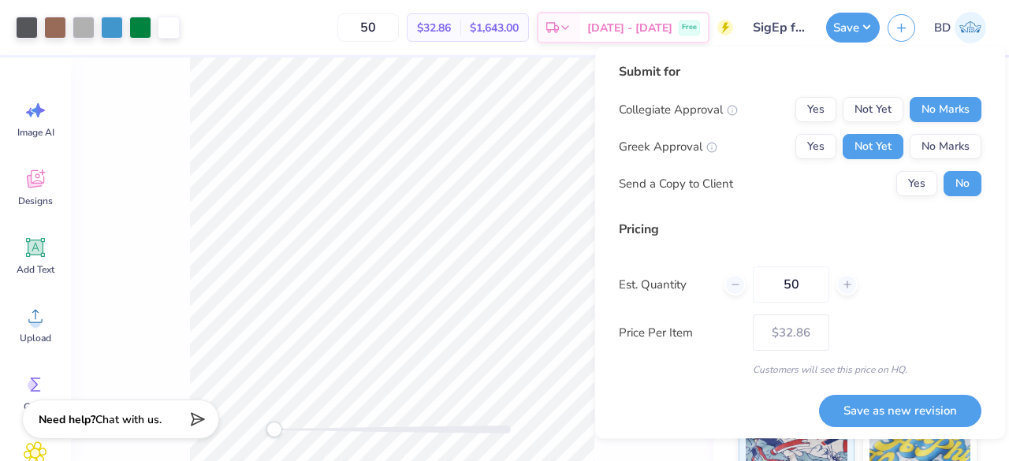
click at [855, 396] on button "Save as new revision" at bounding box center [900, 411] width 162 height 32
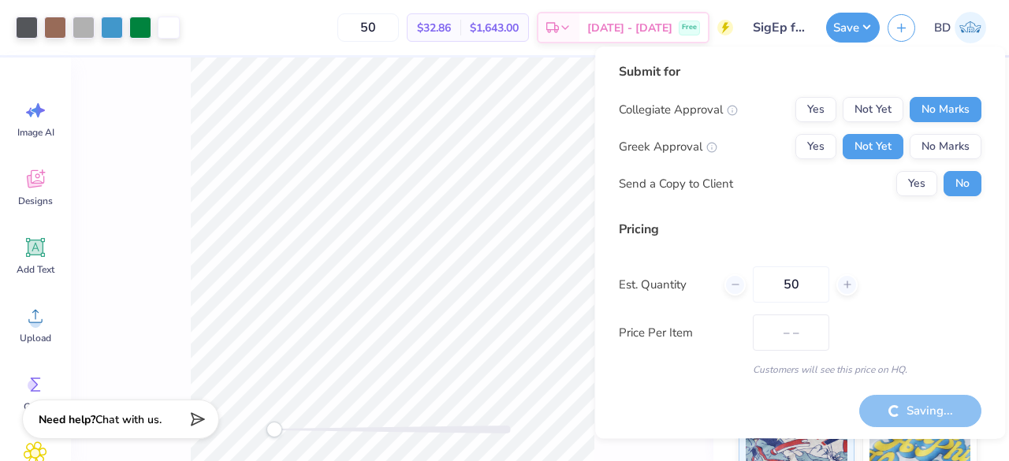
type input "$32.86"
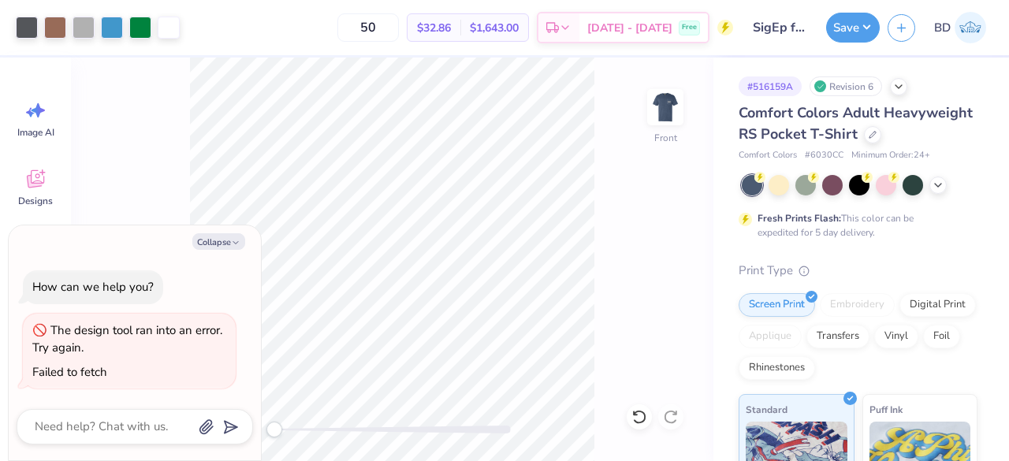
type textarea "x"
